Goal: Information Seeking & Learning: Learn about a topic

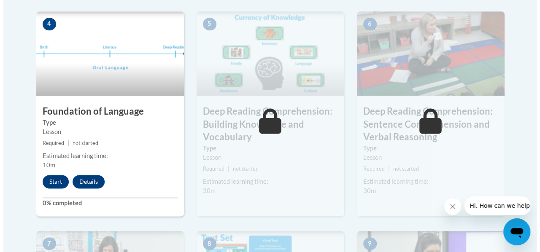
scroll to position [495, 0]
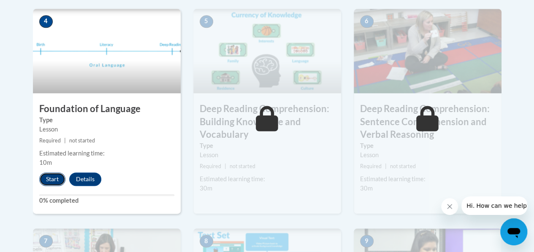
click at [52, 175] on button "Start" at bounding box center [52, 180] width 26 height 14
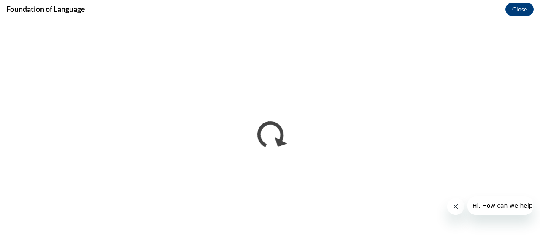
scroll to position [0, 0]
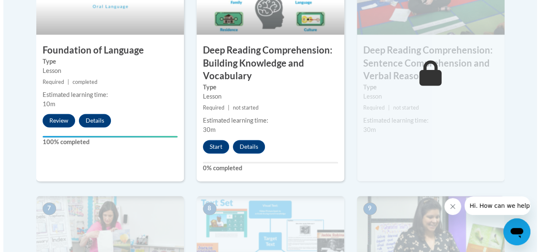
scroll to position [554, 0]
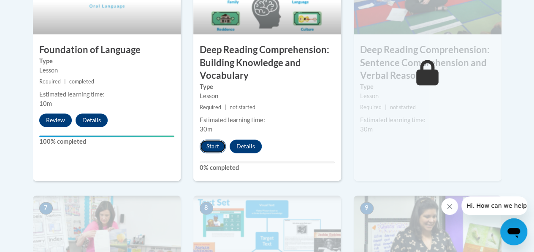
click at [211, 143] on button "Start" at bounding box center [213, 147] width 26 height 14
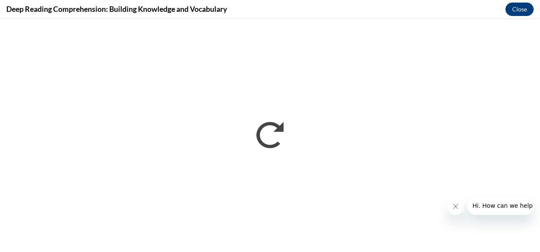
scroll to position [0, 0]
